Goal: Task Accomplishment & Management: Manage account settings

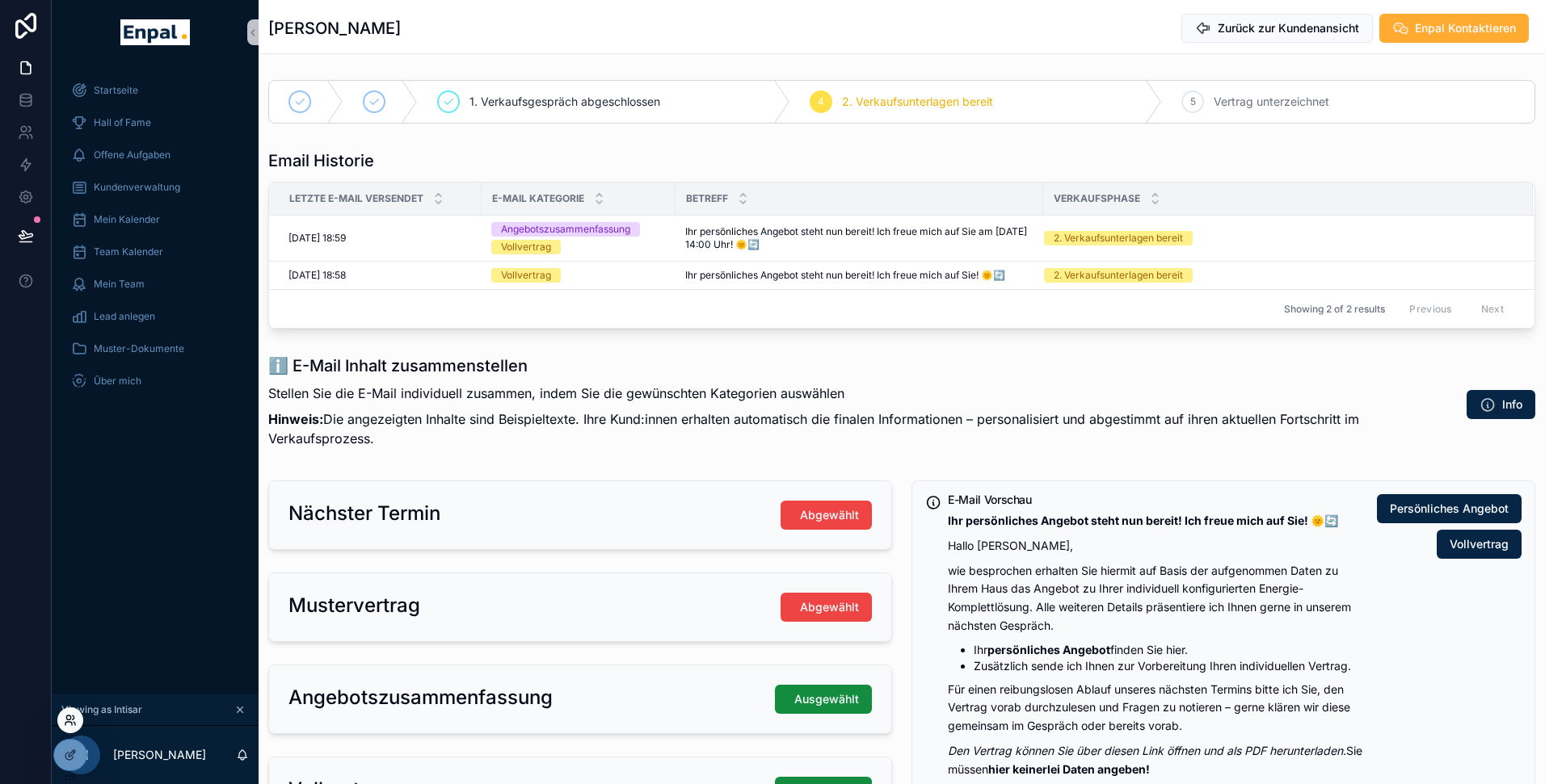
click at [71, 723] on icon at bounding box center [69, 724] width 7 height 3
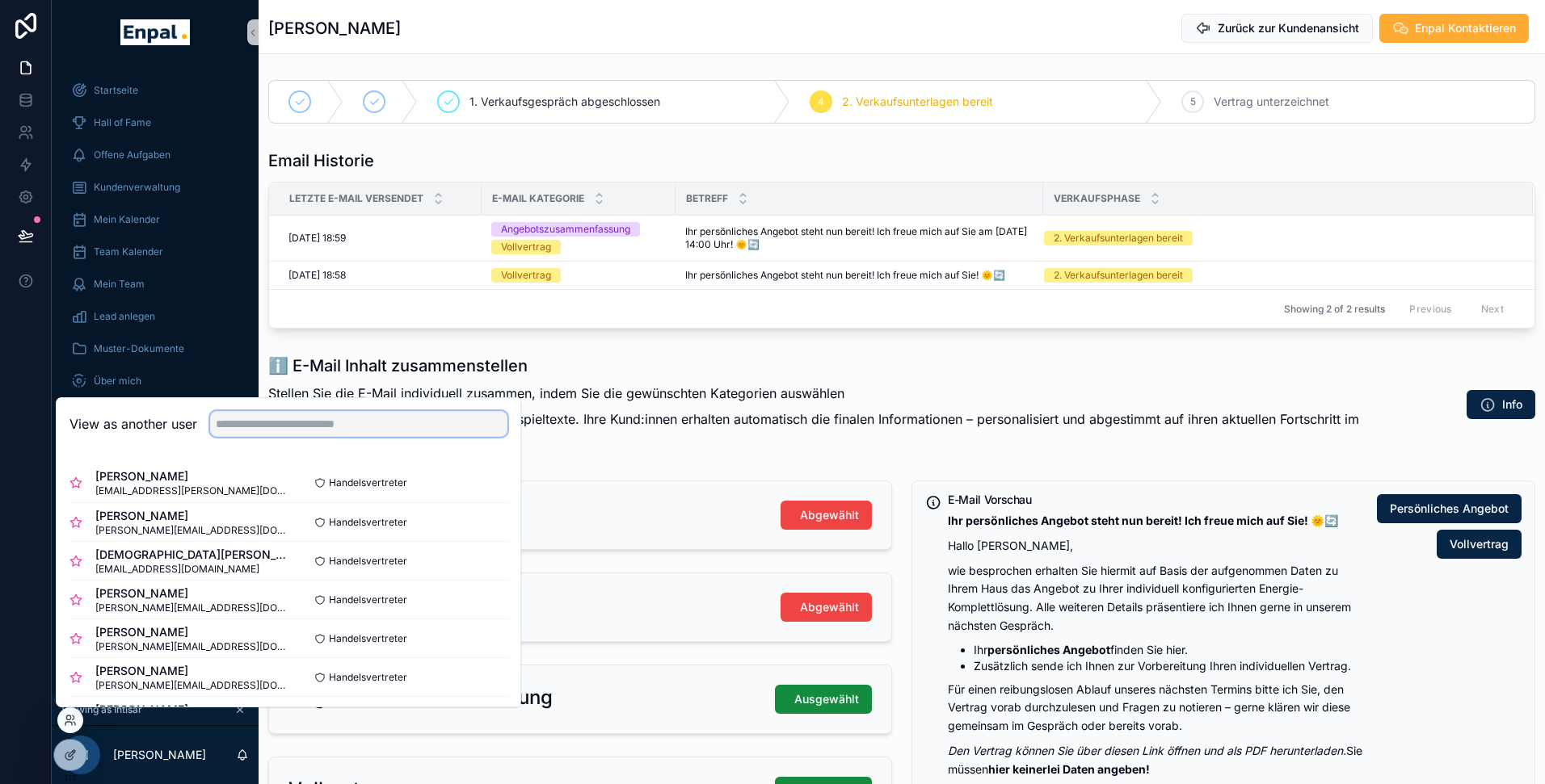
click at [266, 426] on input "text" at bounding box center [358, 424] width 298 height 26
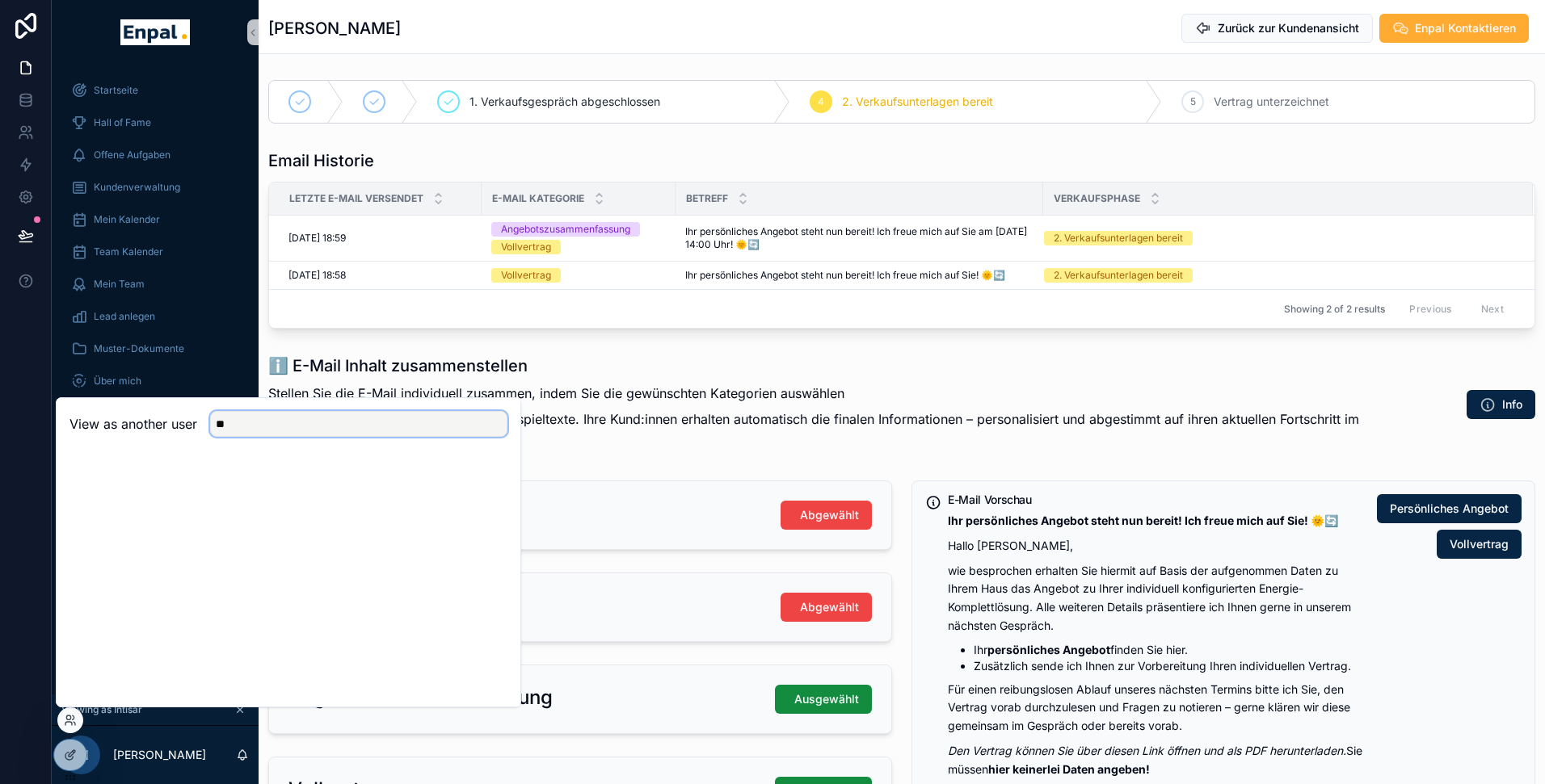
type input "*"
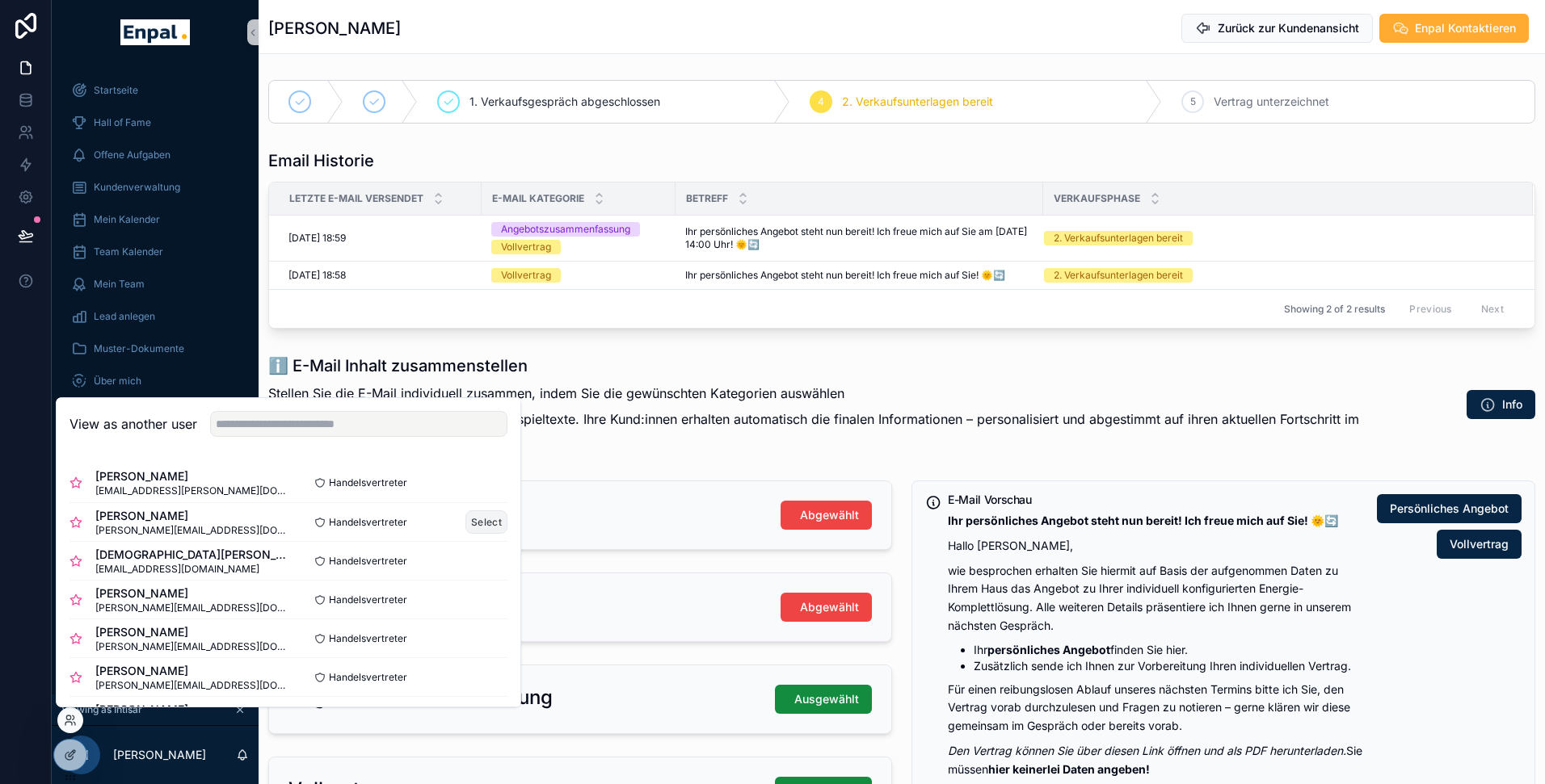
click at [483, 521] on button "Select" at bounding box center [487, 523] width 42 height 24
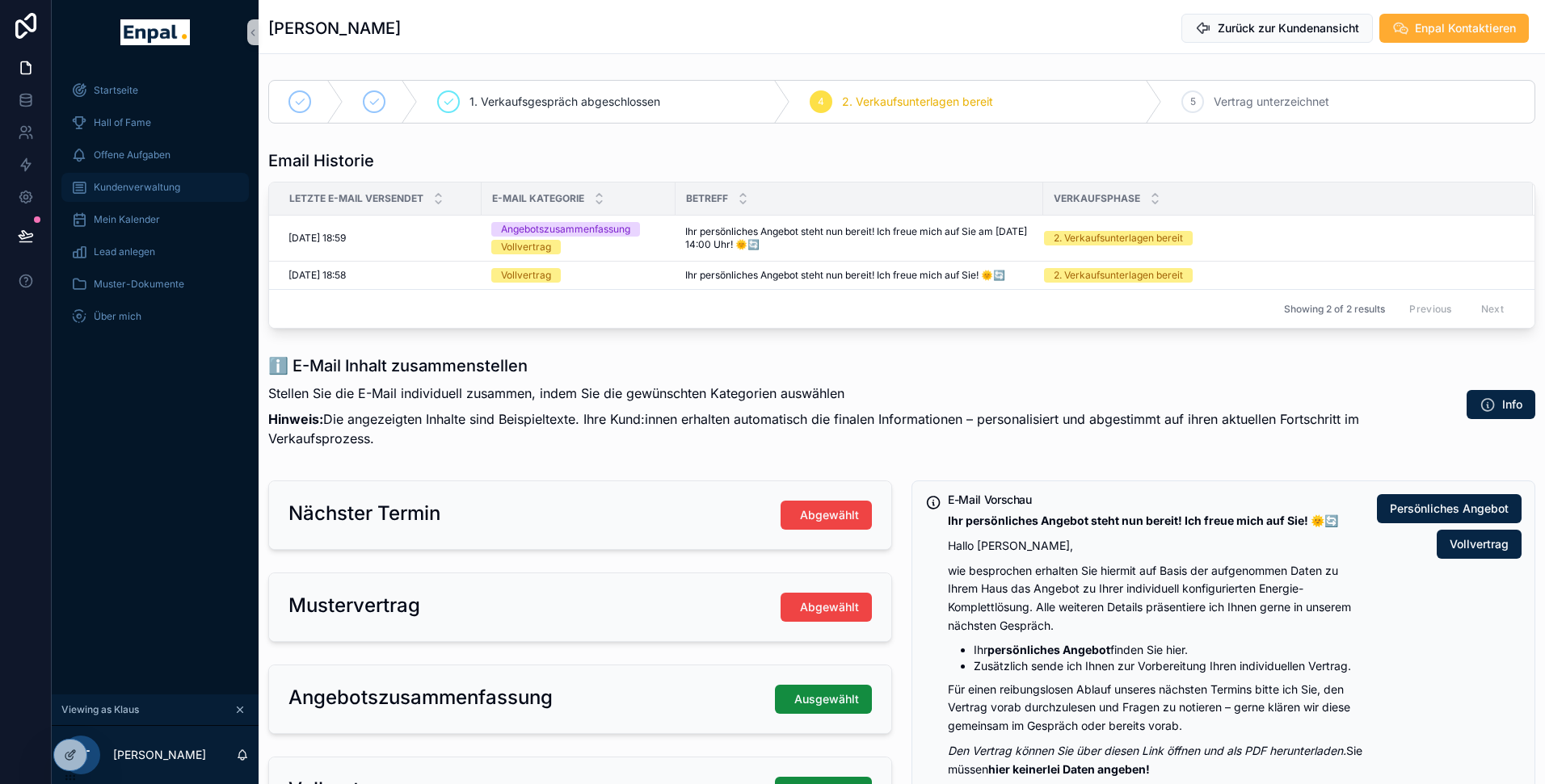
click at [143, 183] on span "Kundenverwaltung" at bounding box center [137, 187] width 87 height 13
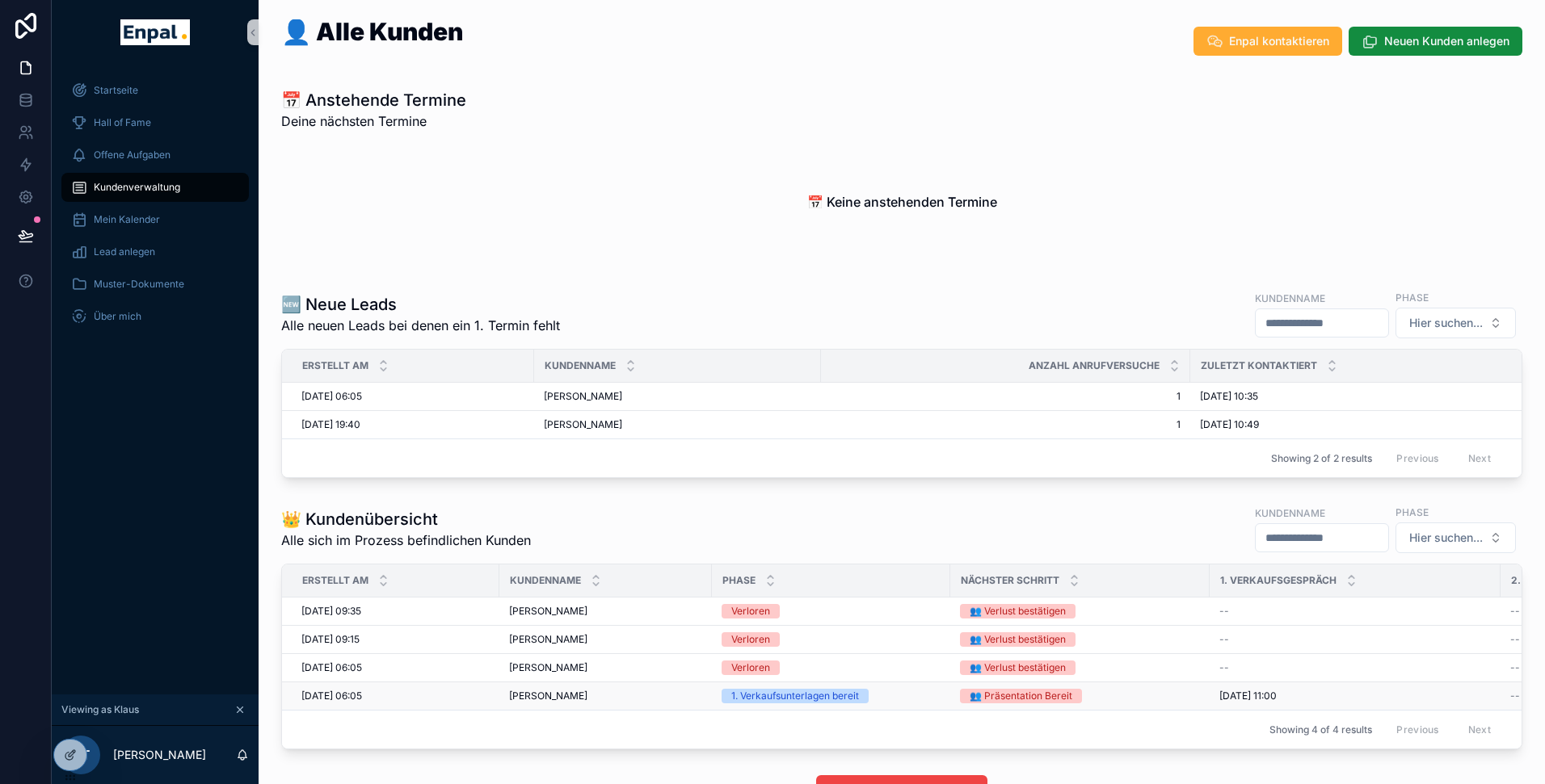
click at [659, 695] on div "Bärbel Schiemann Bärbel Schiemann" at bounding box center [606, 695] width 193 height 13
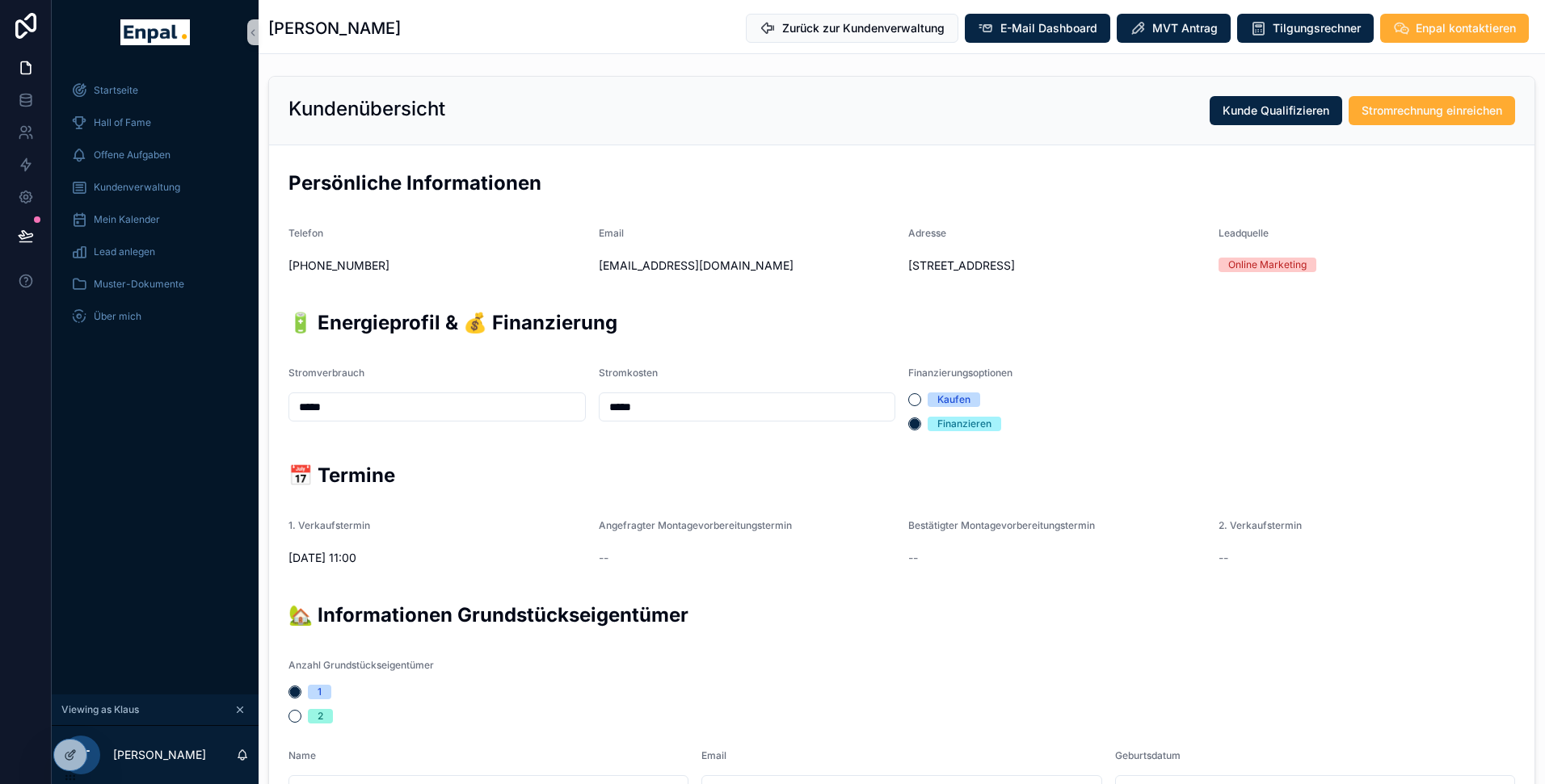
scroll to position [303, 0]
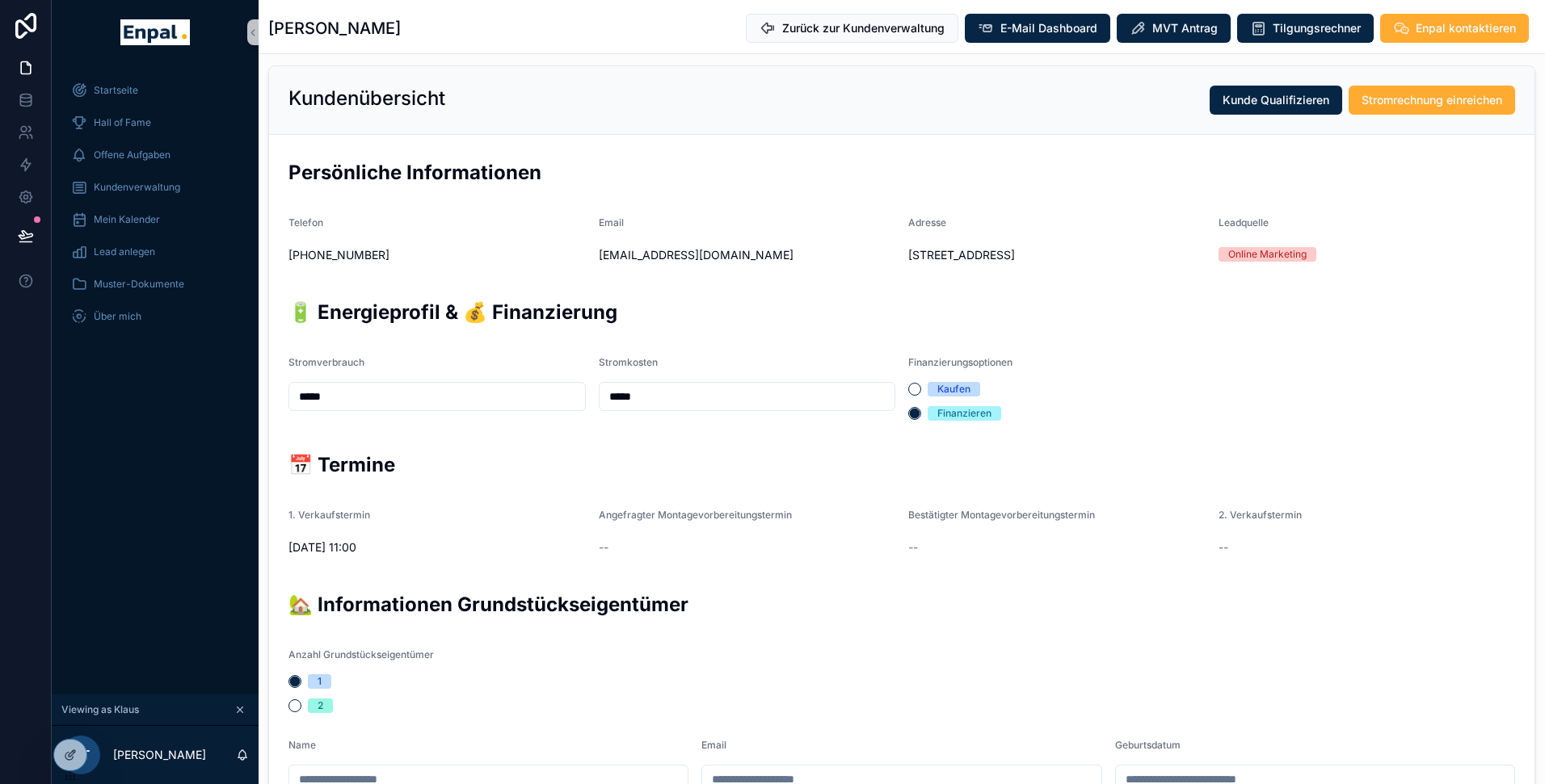
click at [370, 398] on input "*****" at bounding box center [437, 396] width 296 height 23
type input "*****"
click at [67, 725] on icon at bounding box center [70, 720] width 13 height 13
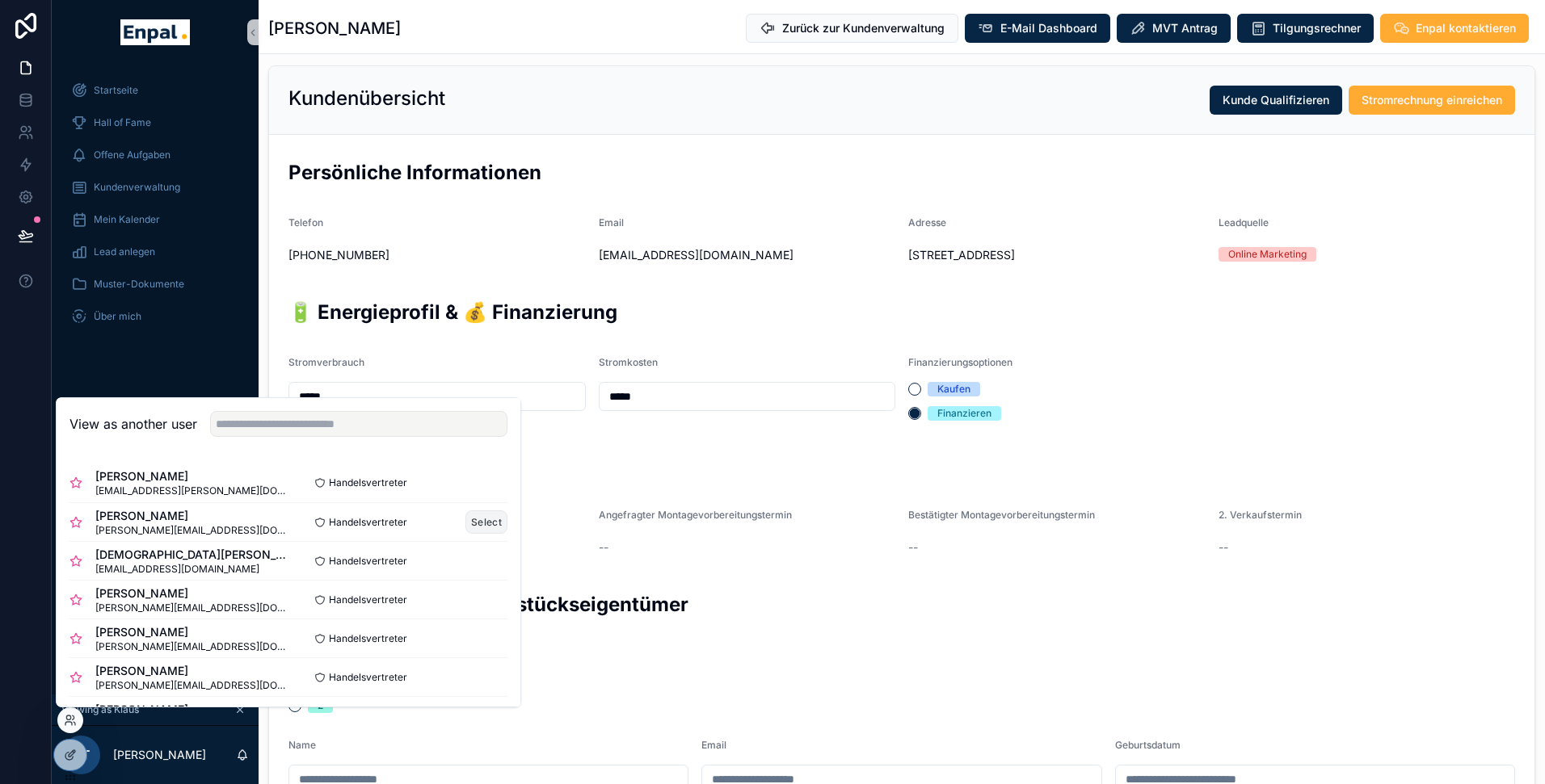
click at [477, 520] on button "Select" at bounding box center [487, 523] width 42 height 24
click at [492, 520] on button "Select" at bounding box center [487, 523] width 42 height 24
click at [487, 520] on button "Select" at bounding box center [487, 523] width 42 height 24
click at [487, 521] on button "Select" at bounding box center [487, 523] width 42 height 24
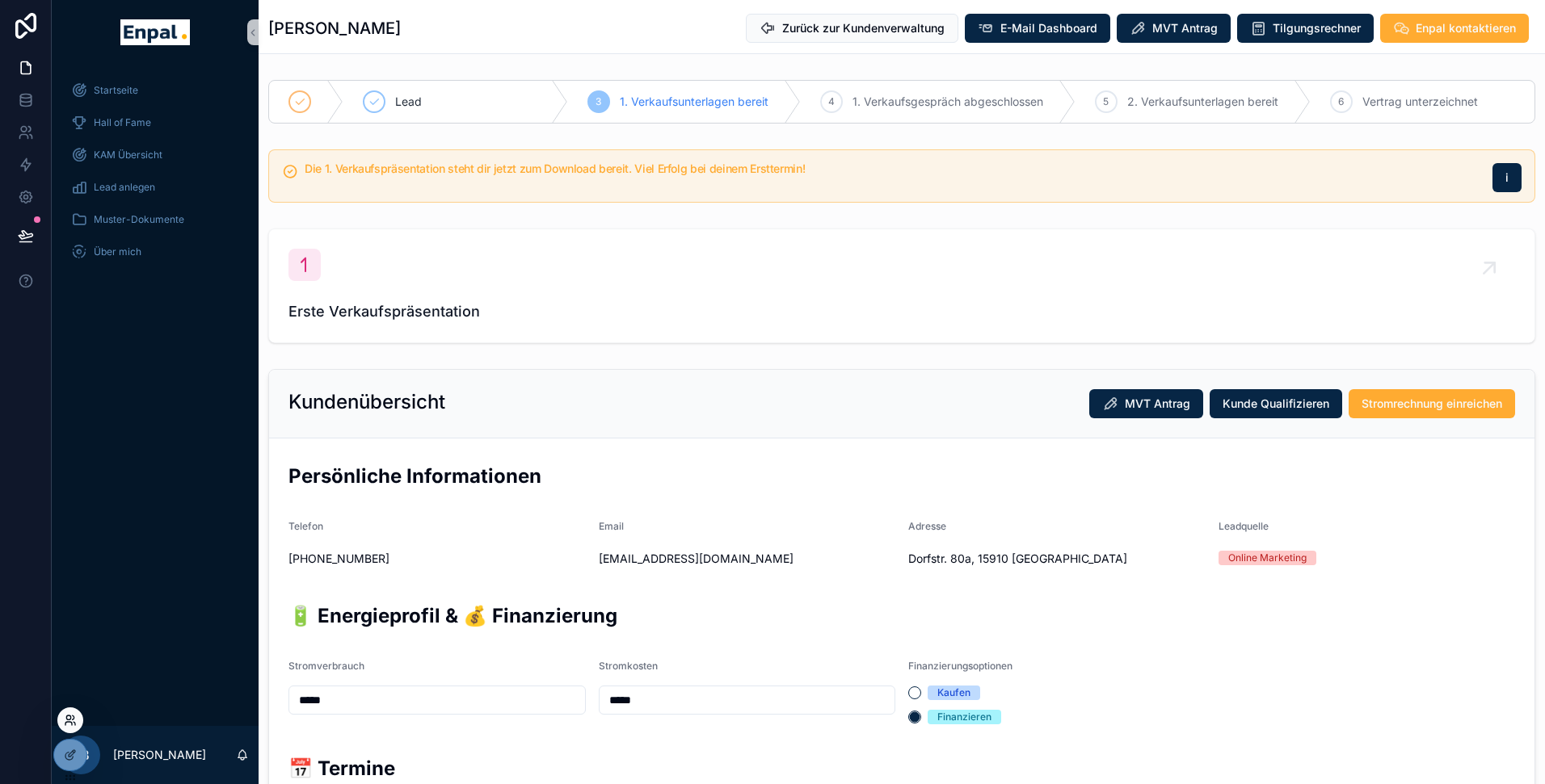
click at [73, 714] on icon at bounding box center [70, 720] width 13 height 13
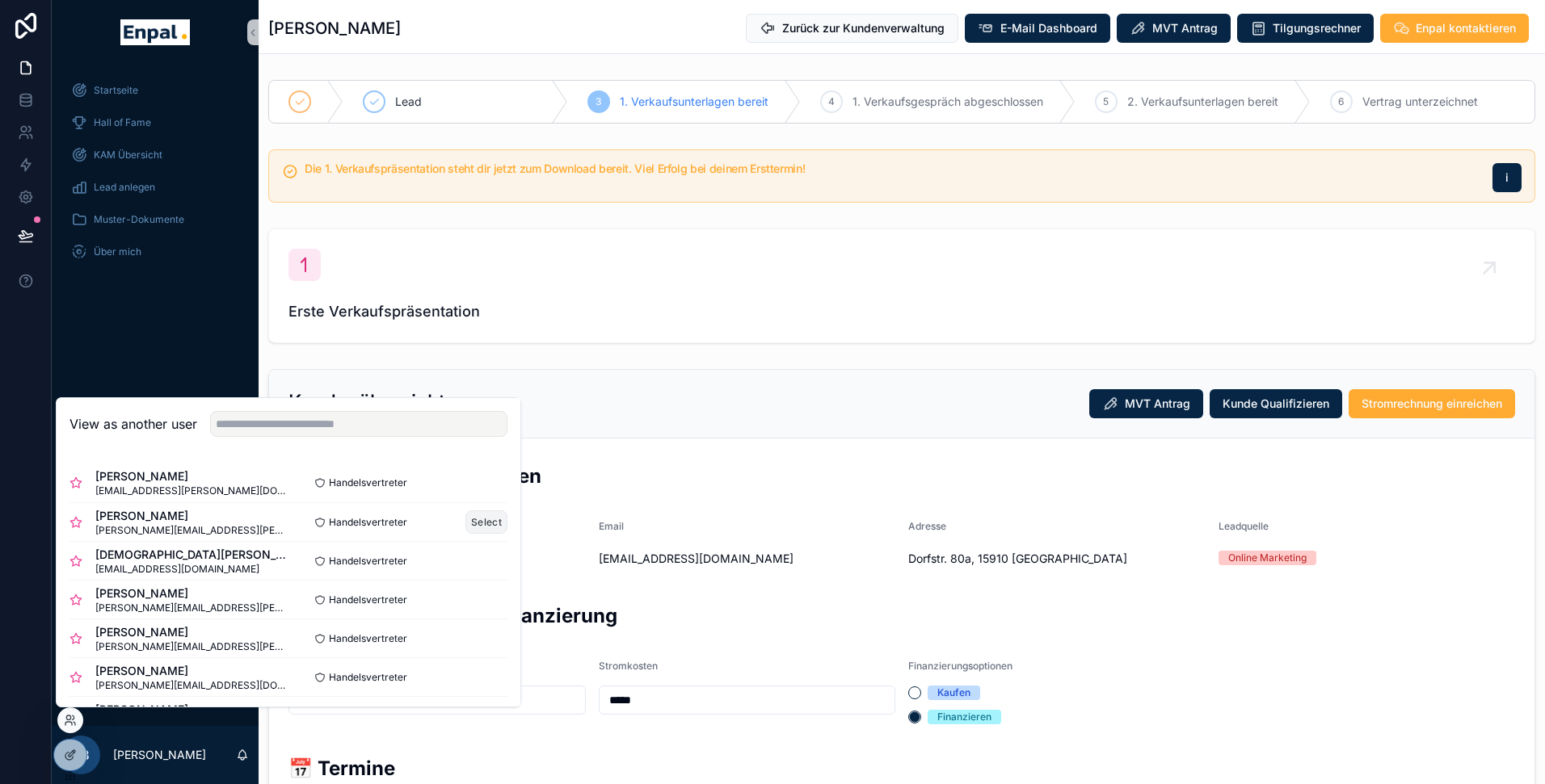
click at [489, 524] on button "Select" at bounding box center [487, 523] width 42 height 24
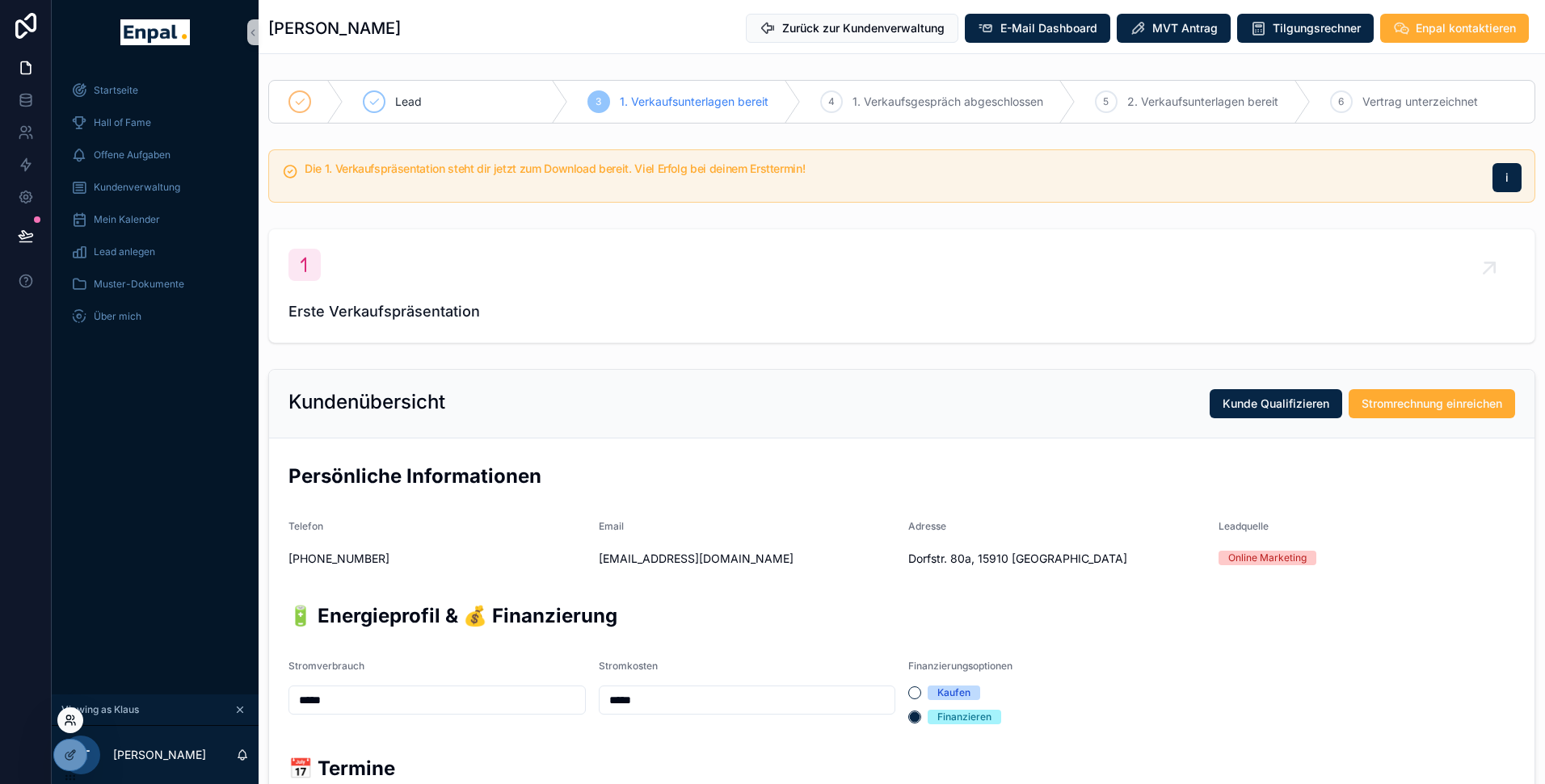
click at [71, 717] on icon at bounding box center [70, 720] width 13 height 13
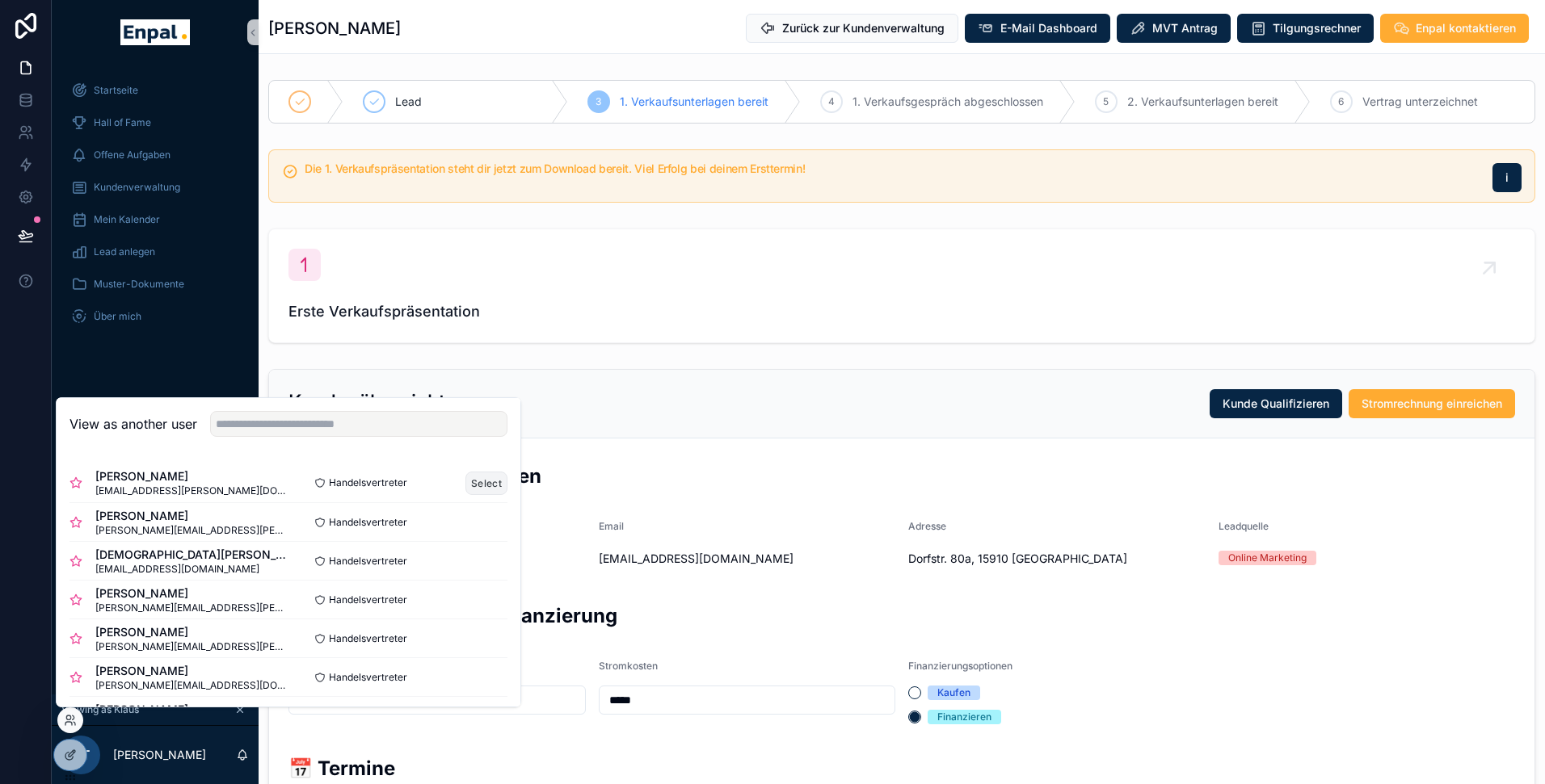
click at [482, 478] on button "Select" at bounding box center [487, 484] width 42 height 24
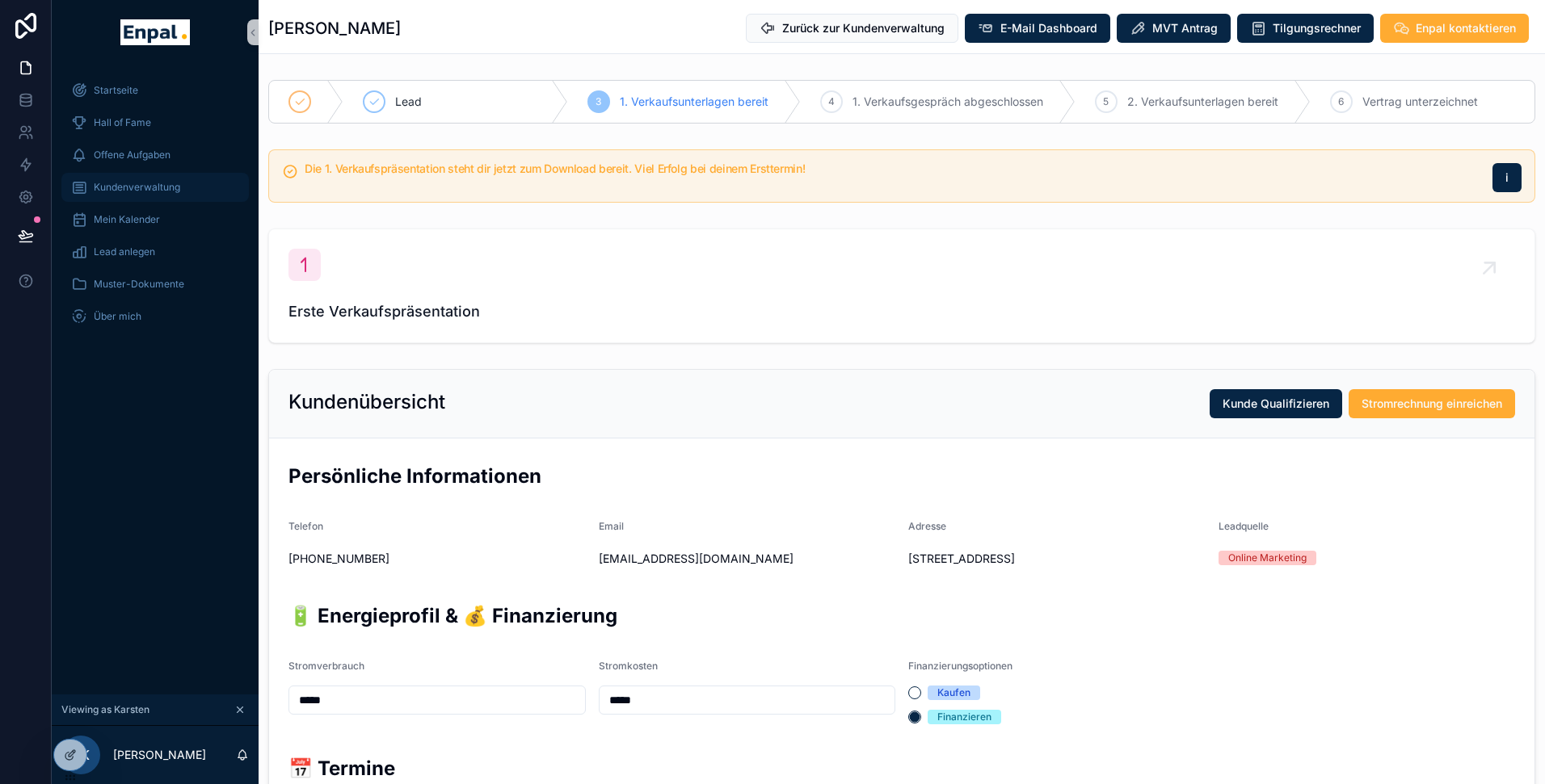
click at [123, 185] on span "Kundenverwaltung" at bounding box center [137, 187] width 87 height 13
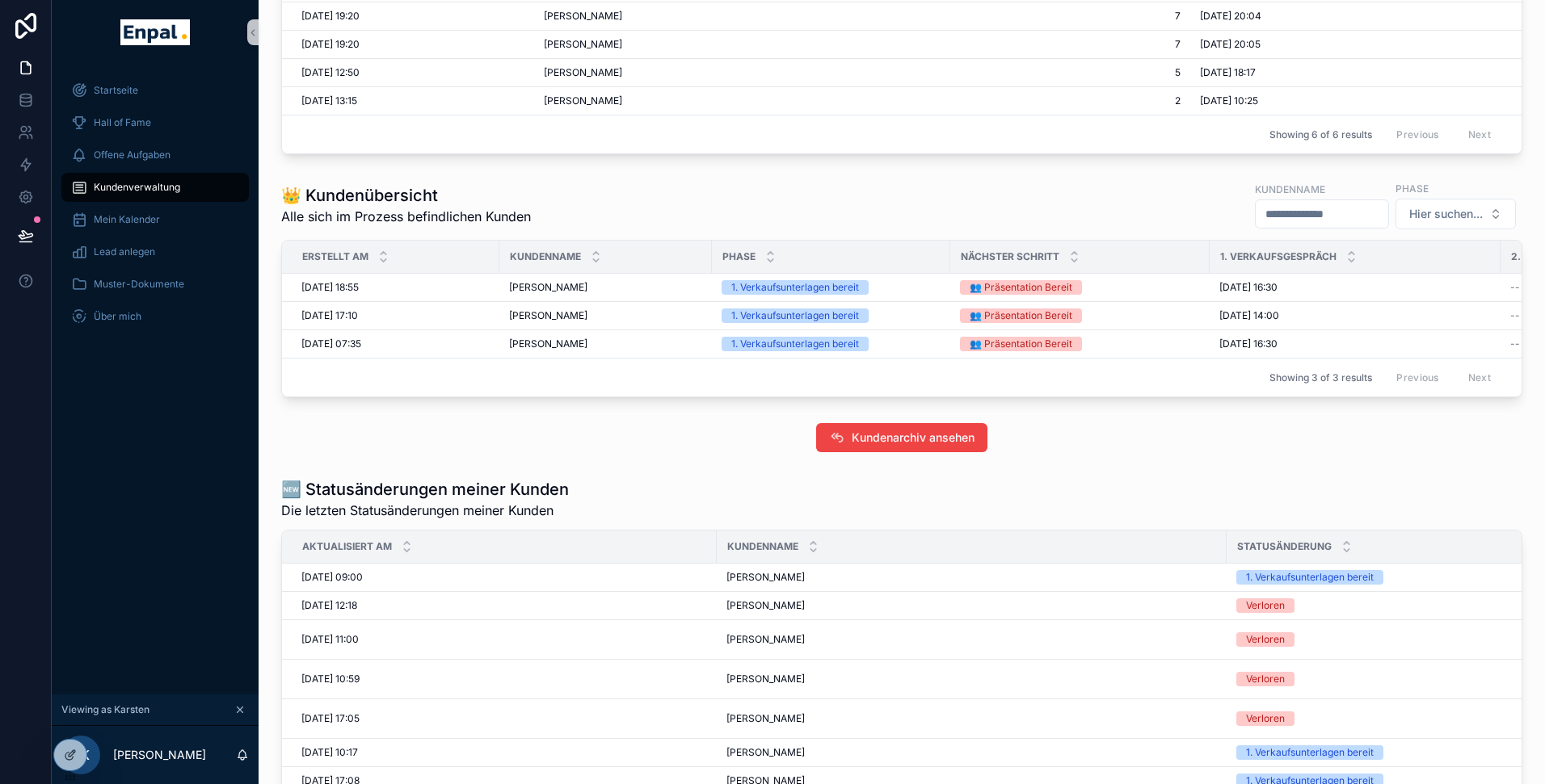
scroll to position [690, 0]
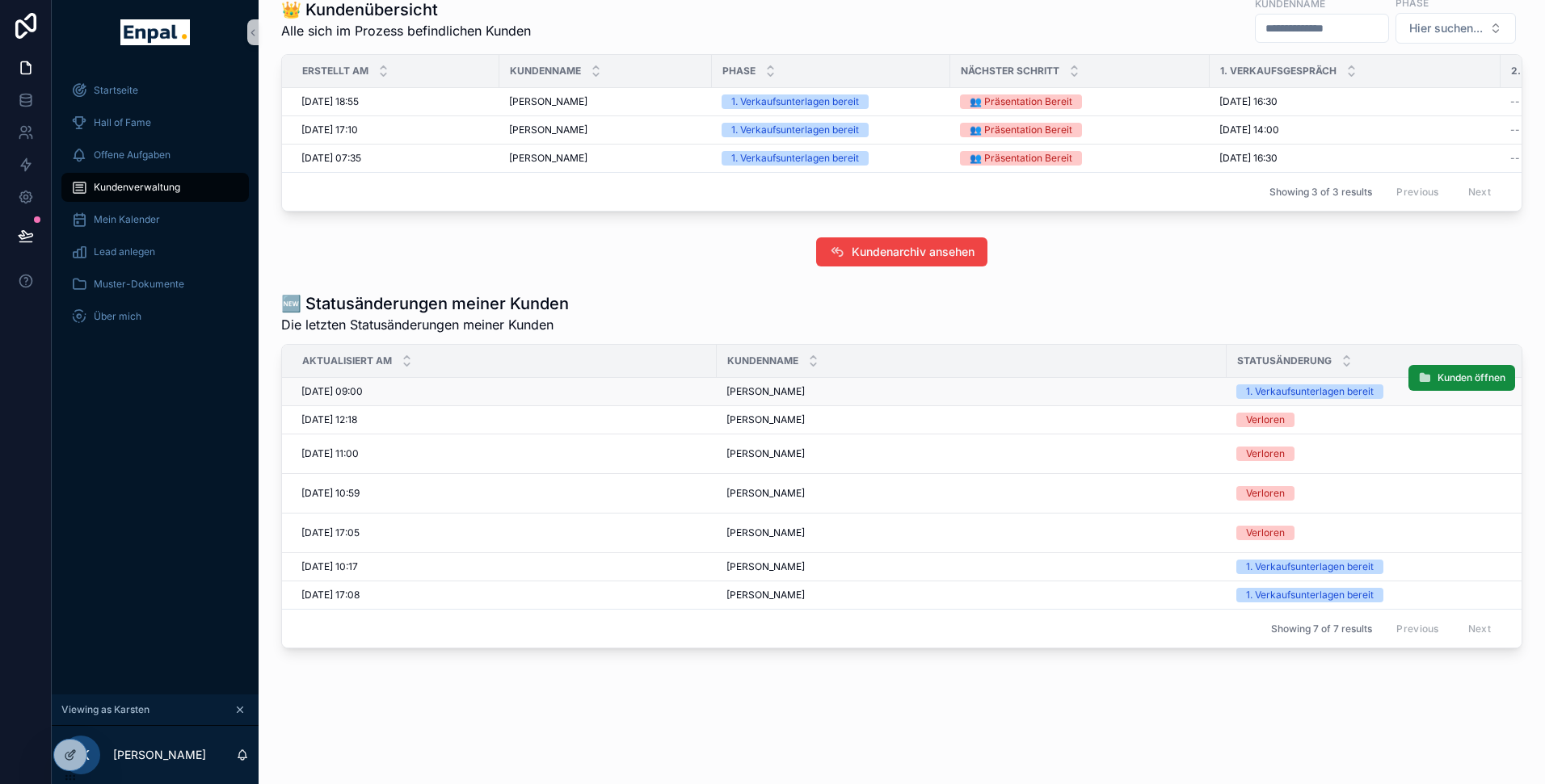
click at [784, 392] on span "[PERSON_NAME]" at bounding box center [765, 391] width 78 height 13
click at [1441, 379] on span "Kunden öffnen" at bounding box center [1471, 378] width 67 height 13
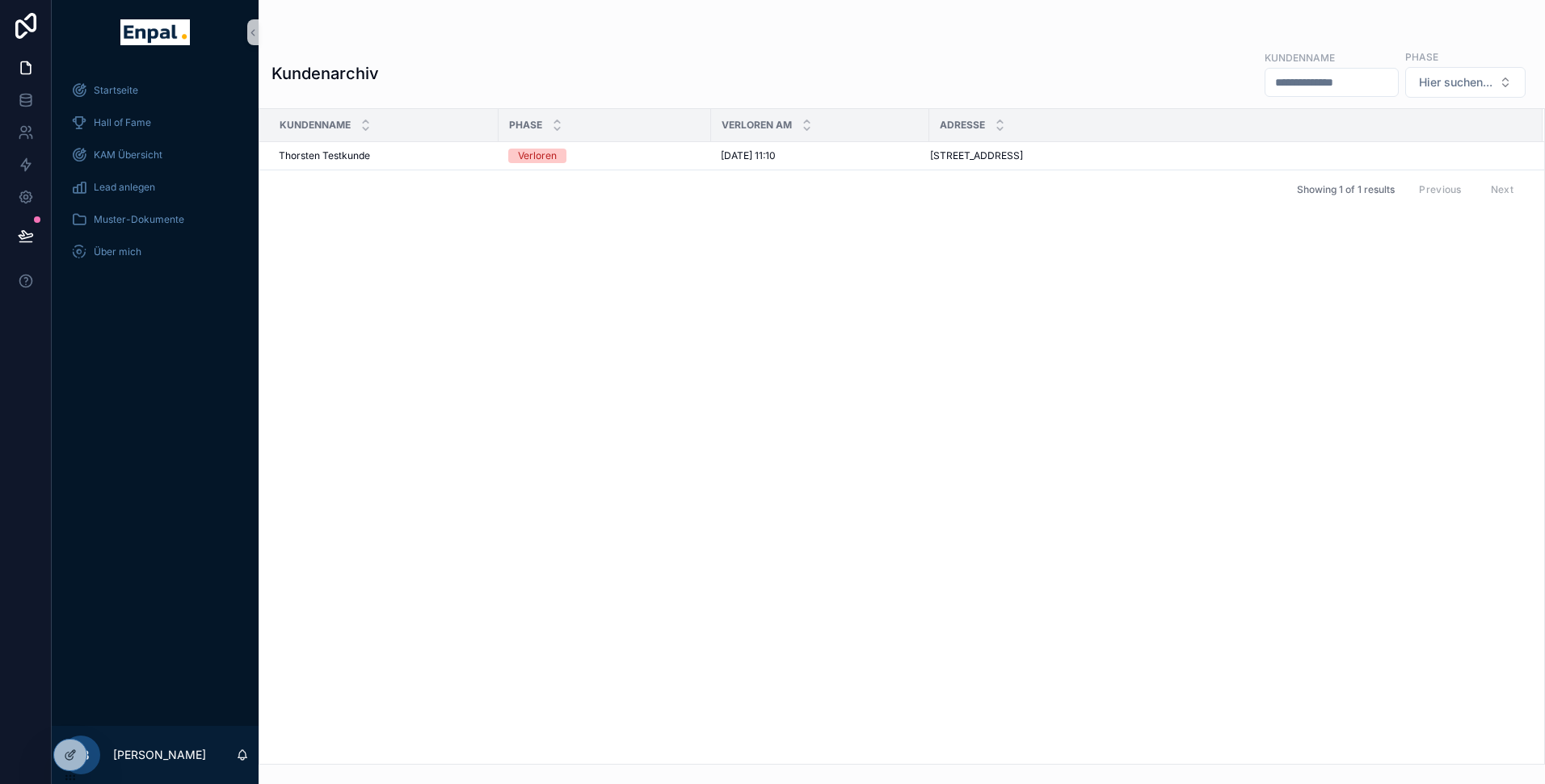
scroll to position [19, 0]
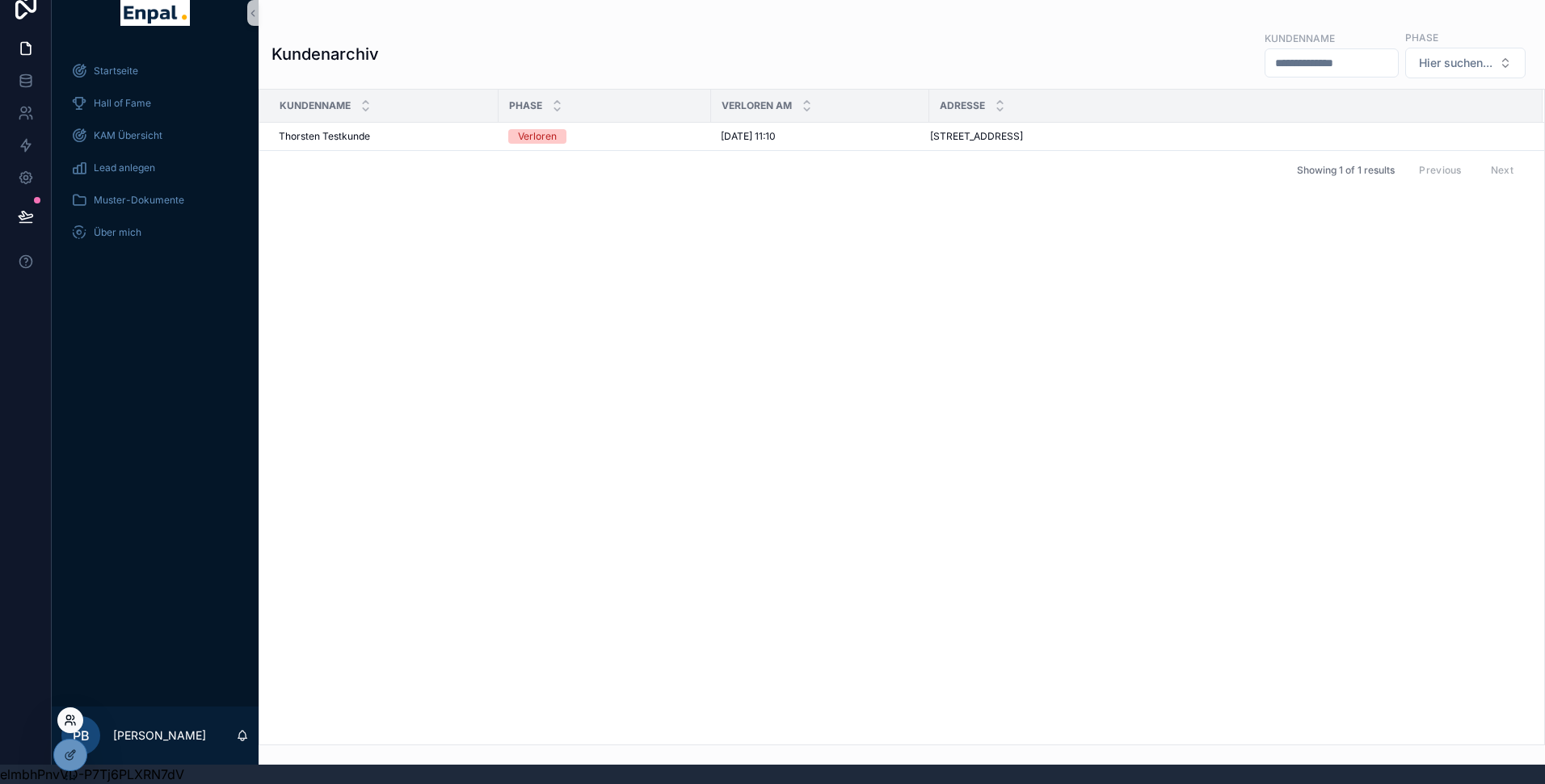
click at [70, 718] on icon at bounding box center [68, 717] width 4 height 4
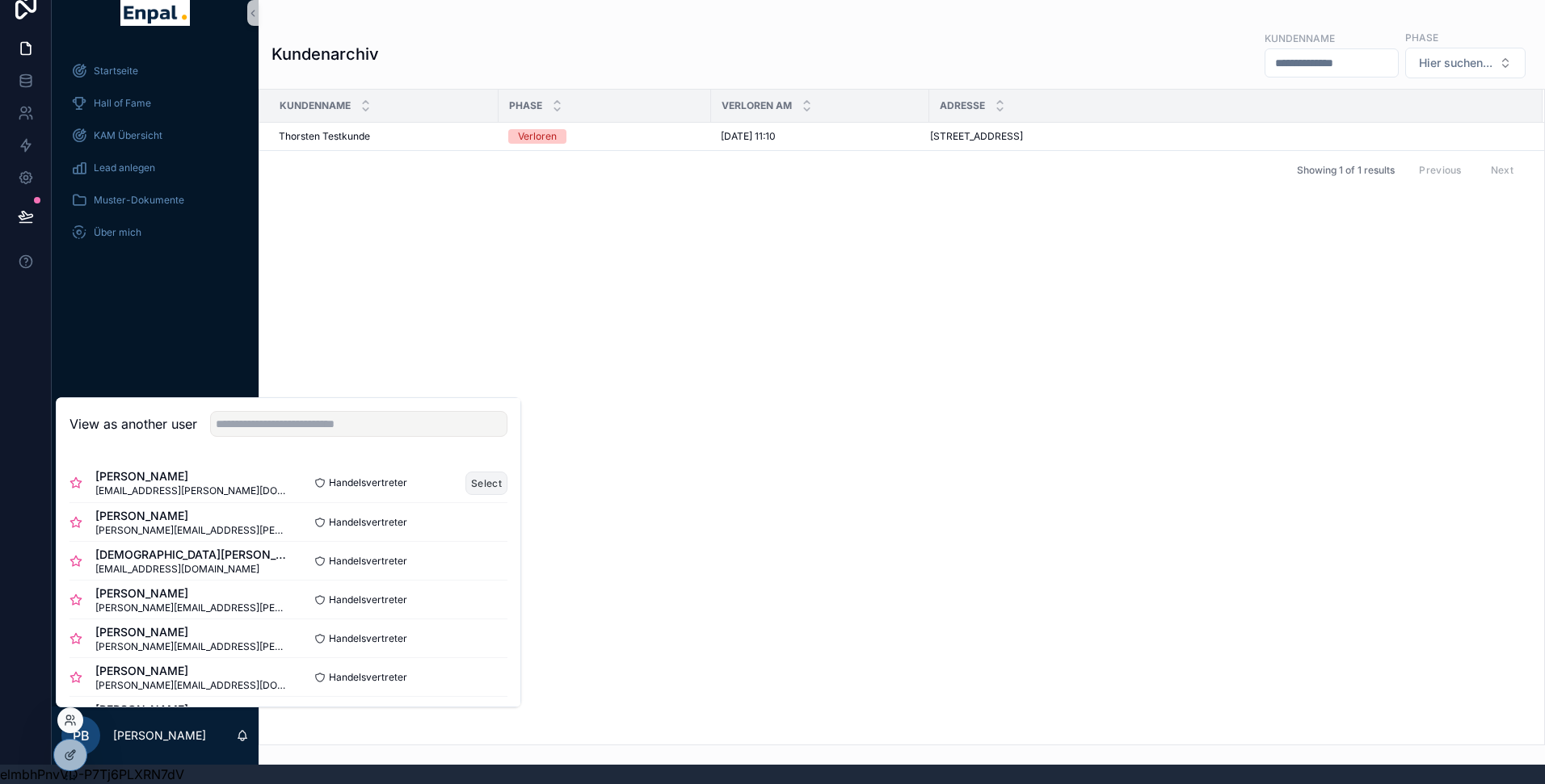
click at [480, 483] on button "Select" at bounding box center [487, 484] width 42 height 24
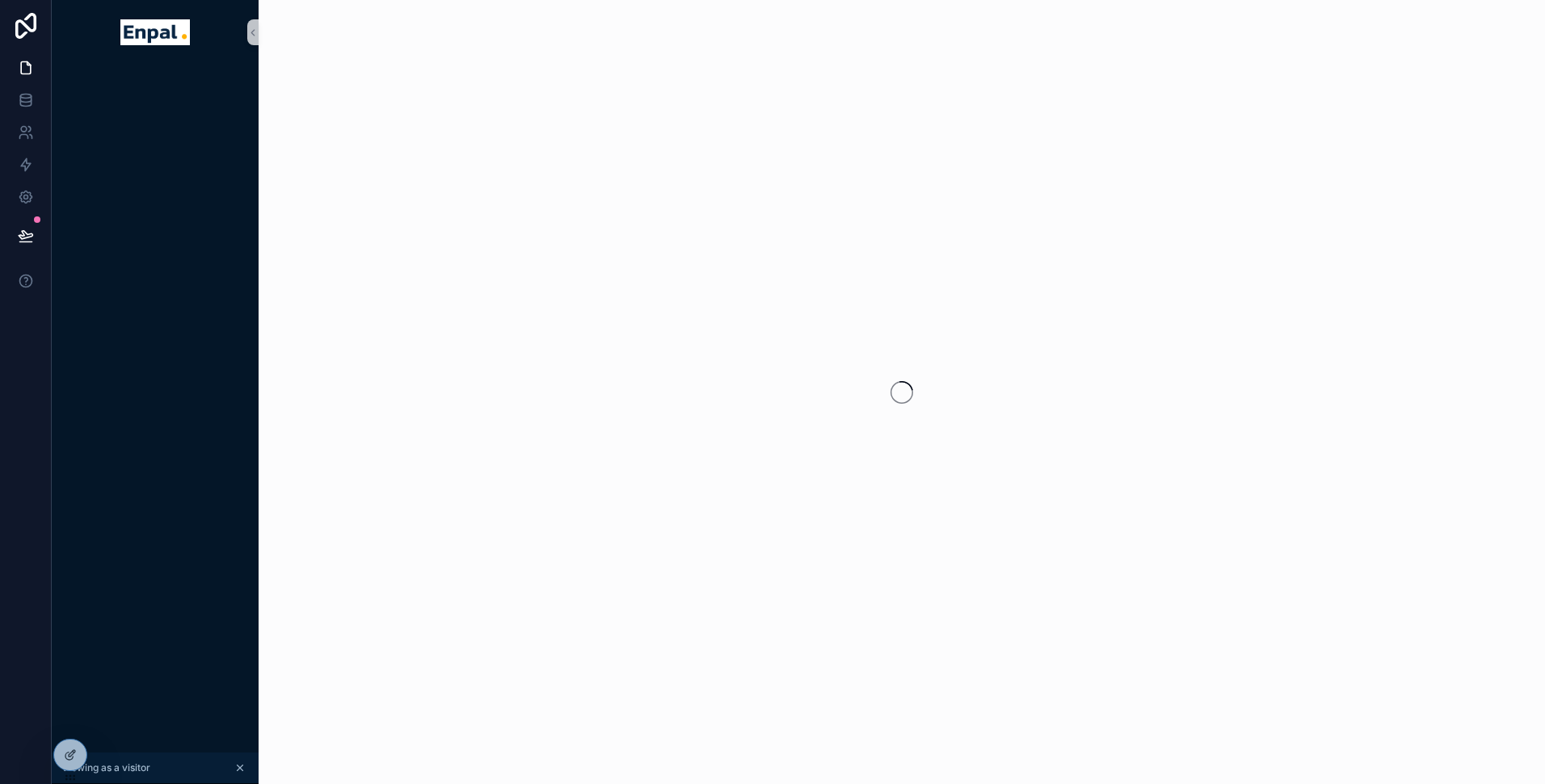
scroll to position [19, 0]
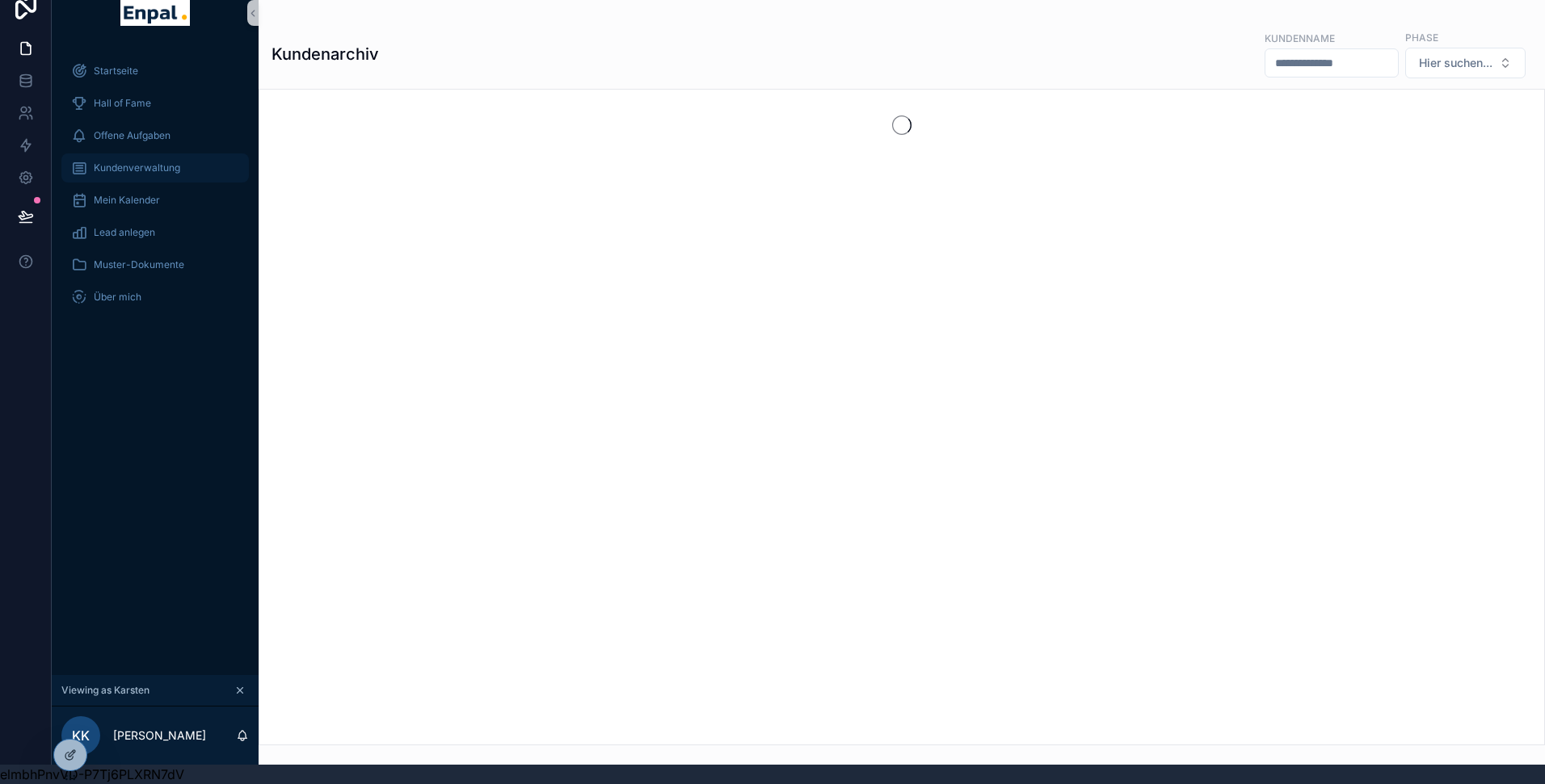
click at [133, 164] on span "Kundenverwaltung" at bounding box center [137, 168] width 87 height 13
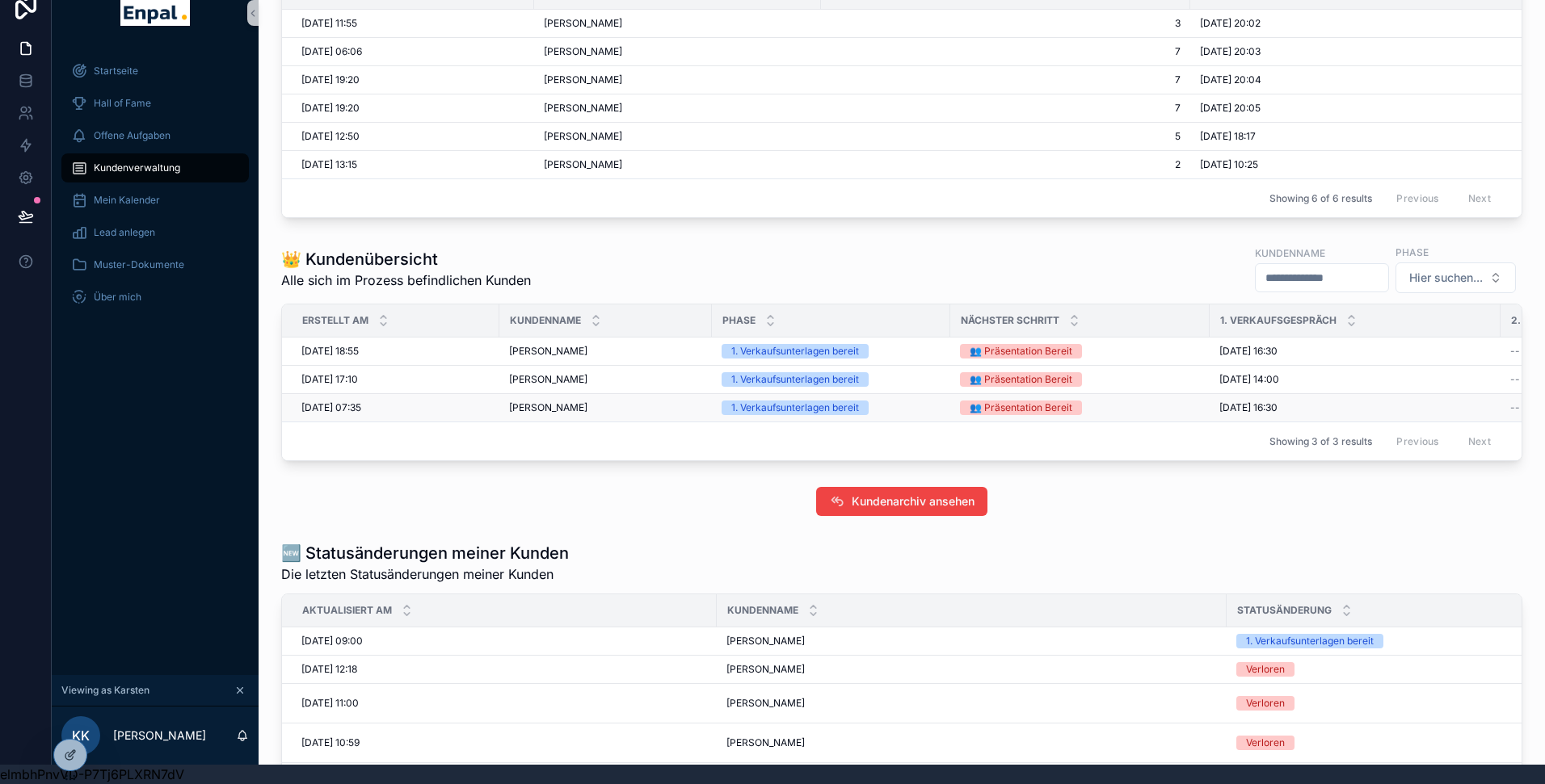
scroll to position [433, 0]
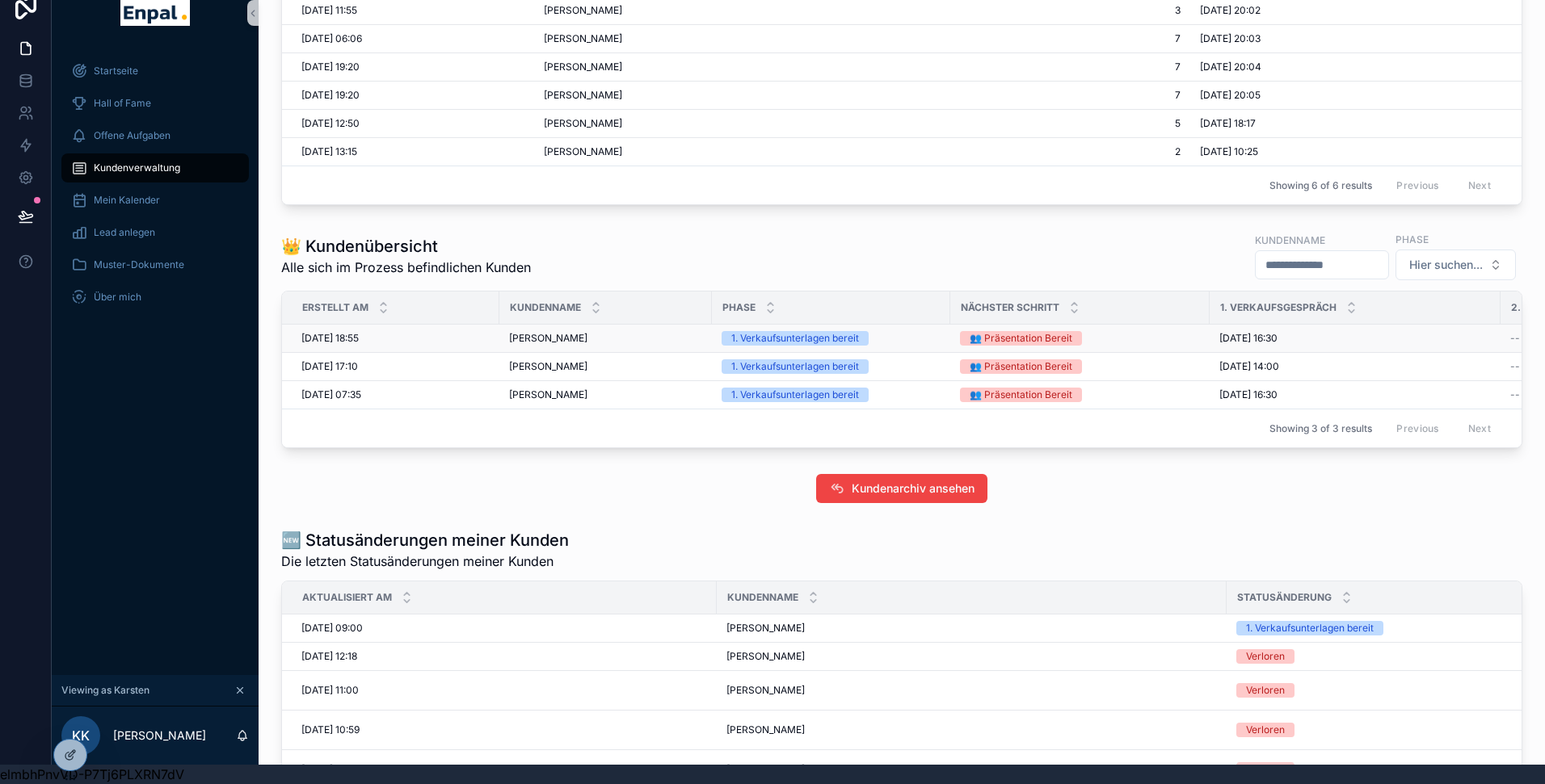
click at [763, 340] on div "1. Verkaufsunterlagen bereit" at bounding box center [794, 338] width 127 height 14
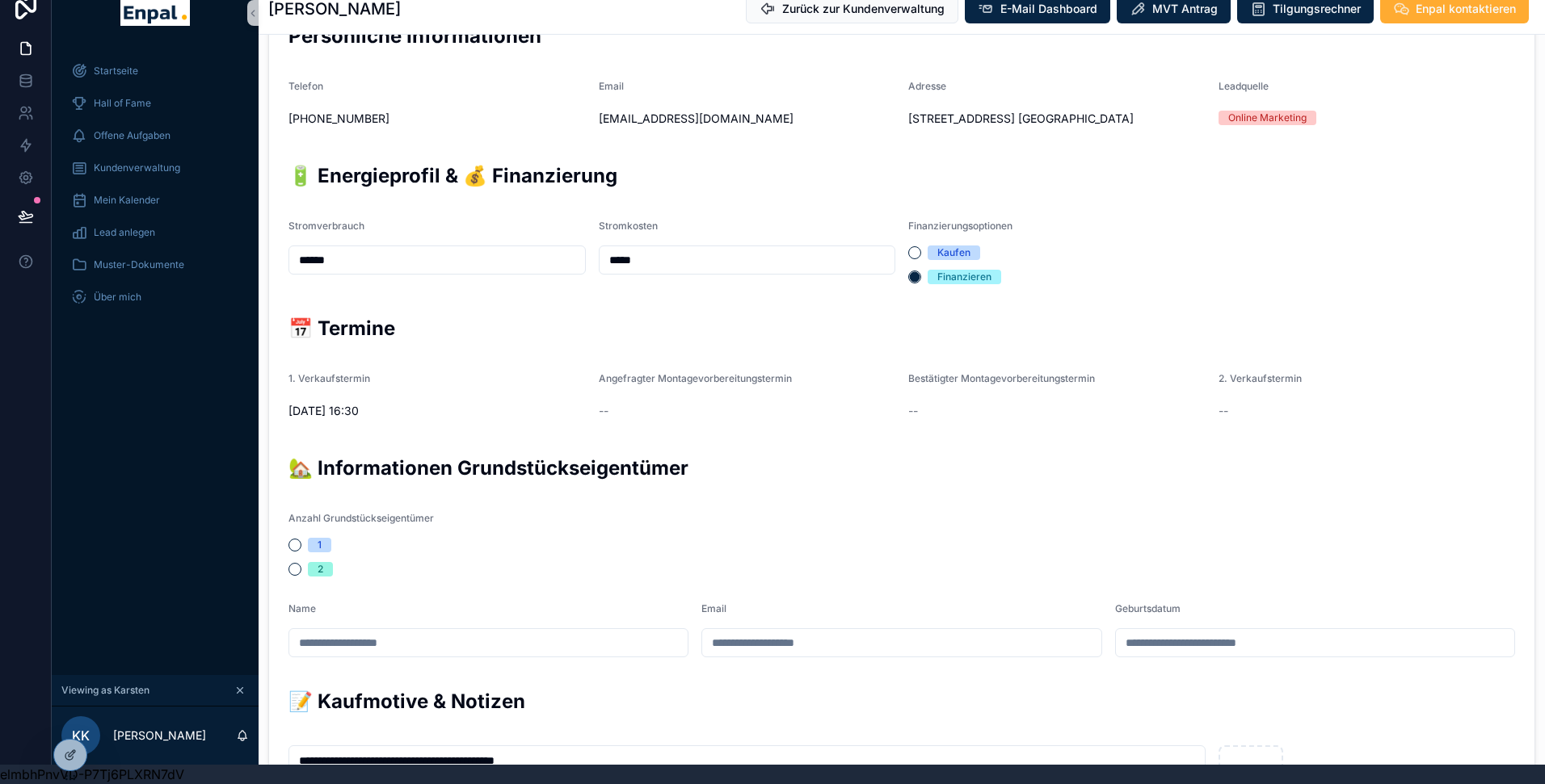
scroll to position [420, 0]
